Goal: Information Seeking & Learning: Learn about a topic

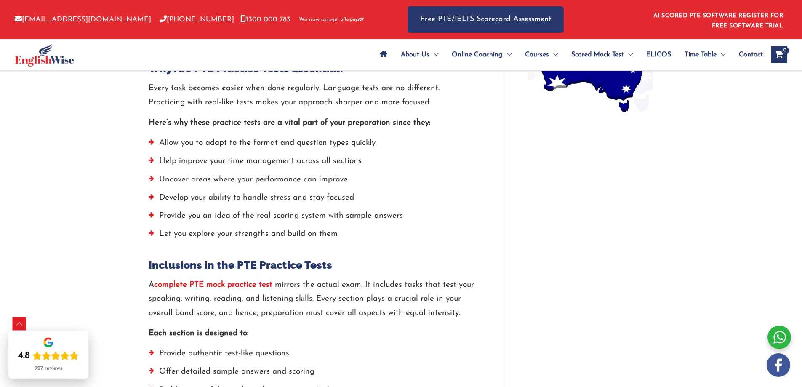
scroll to position [886, 0]
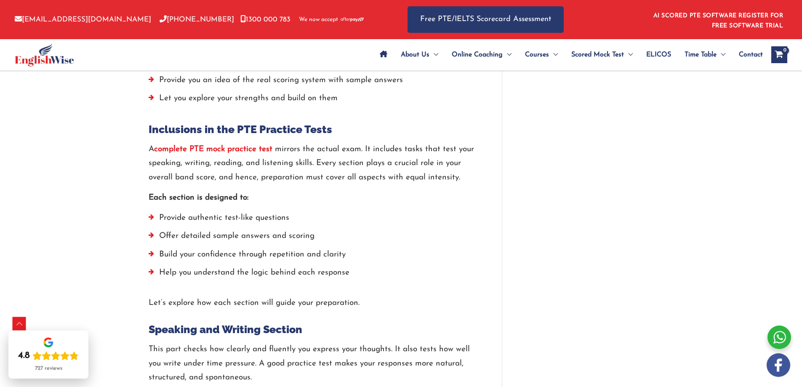
click at [196, 150] on strong "complete PTE mock practice test" at bounding box center [213, 149] width 118 height 8
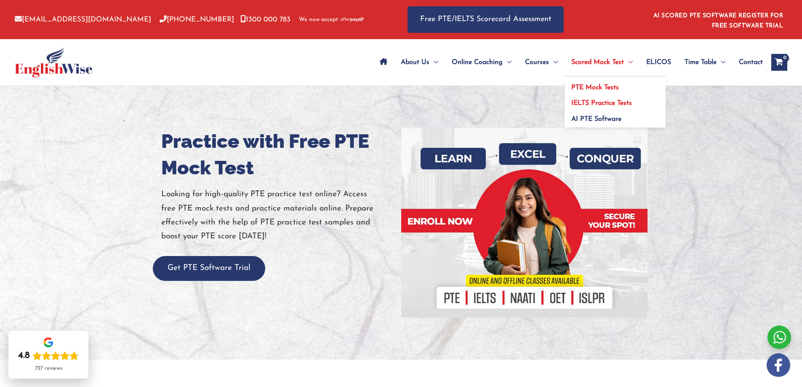
click at [574, 100] on span "IELTS Practice Tests" at bounding box center [601, 103] width 61 height 7
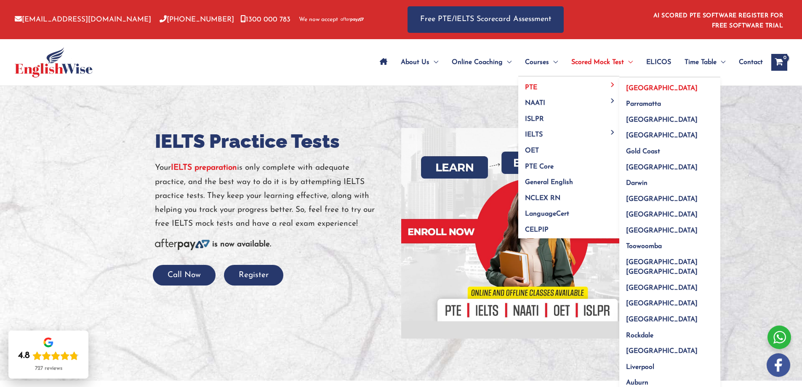
click at [631, 85] on span "[GEOGRAPHIC_DATA]" at bounding box center [662, 88] width 72 height 7
